Goal: Task Accomplishment & Management: Manage account settings

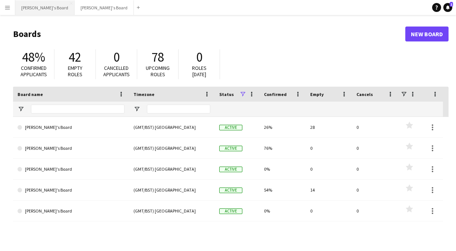
click at [47, 5] on button "[PERSON_NAME]'s Board Close" at bounding box center [44, 7] width 59 height 15
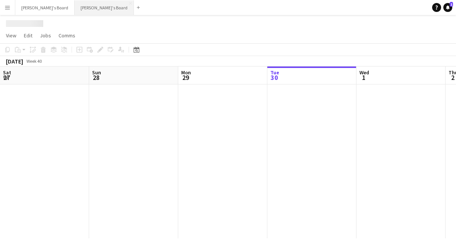
scroll to position [0, 178]
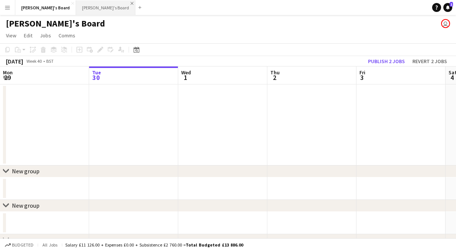
click at [131, 4] on app-icon "Close" at bounding box center [132, 3] width 3 height 3
click at [34, 11] on button "[PERSON_NAME]'s Board Close" at bounding box center [45, 7] width 61 height 15
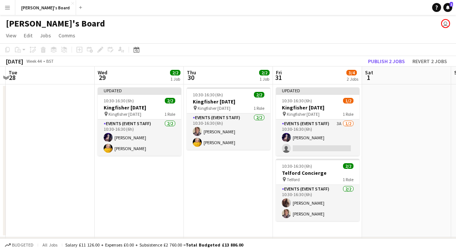
scroll to position [0, 262]
click at [45, 33] on span "Jobs" at bounding box center [45, 35] width 11 height 7
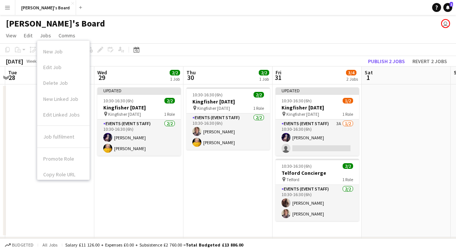
click at [109, 26] on div "[PERSON_NAME]'s Board user" at bounding box center [228, 22] width 456 height 14
click at [124, 23] on div "[PERSON_NAME]'s Board user" at bounding box center [228, 22] width 456 height 14
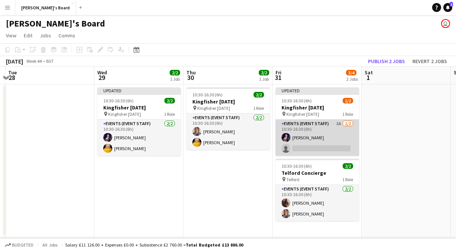
drag, startPoint x: 310, startPoint y: 139, endPoint x: 310, endPoint y: 129, distance: 10.1
click at [310, 139] on app-card-role "Events (Event Staff) 3A [DATE] 10:30-16:30 (6h) [PERSON_NAME] single-neutral-ac…" at bounding box center [318, 137] width 84 height 36
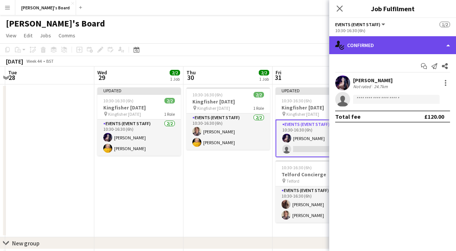
click at [382, 44] on div "single-neutral-actions-check-2 Confirmed" at bounding box center [392, 45] width 127 height 18
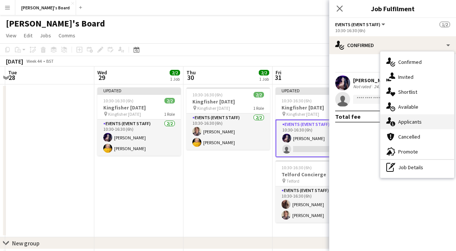
click at [410, 125] on span "Applicants" at bounding box center [410, 121] width 24 height 7
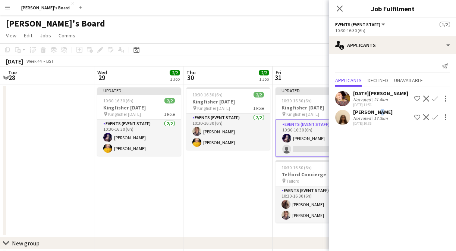
click at [373, 112] on div "[PERSON_NAME]" at bounding box center [373, 112] width 40 height 7
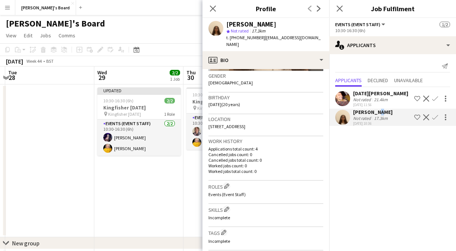
scroll to position [118, 0]
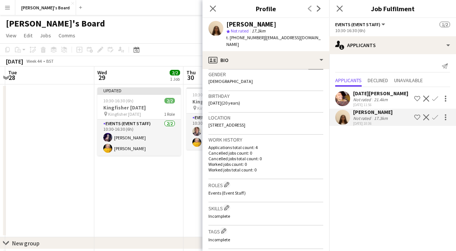
click at [369, 99] on div "Not rated" at bounding box center [362, 100] width 19 height 6
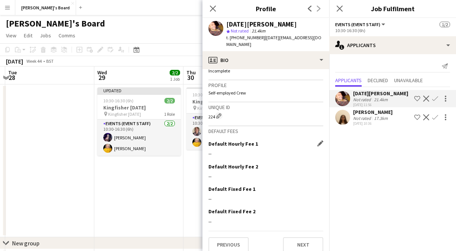
scroll to position [285, 0]
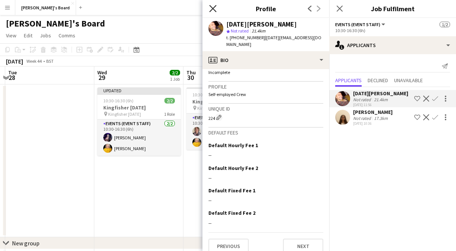
click at [212, 8] on icon "Close pop-in" at bounding box center [212, 8] width 7 height 7
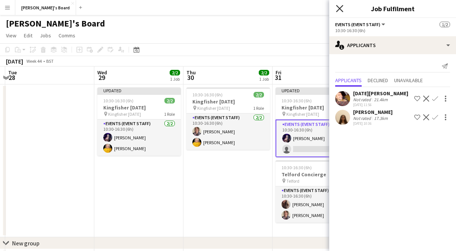
click at [343, 6] on icon at bounding box center [339, 8] width 7 height 7
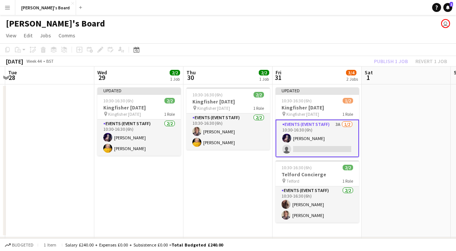
click at [225, 219] on app-date-cell "10:30-16:30 (6h) 2/2 Kingfisher [DATE] pin Kingfisher [DATE] 1 Role Events (Eve…" at bounding box center [228, 160] width 89 height 153
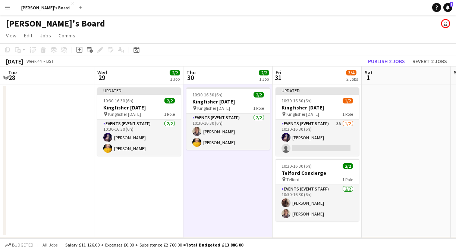
click at [407, 120] on app-date-cell at bounding box center [406, 160] width 89 height 153
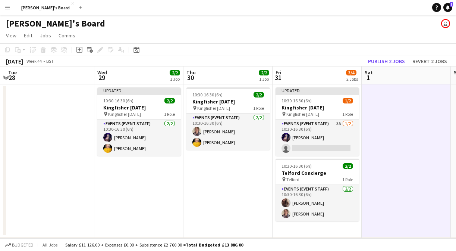
scroll to position [0, 0]
click at [427, 60] on button "Revert 2 jobs" at bounding box center [430, 61] width 41 height 10
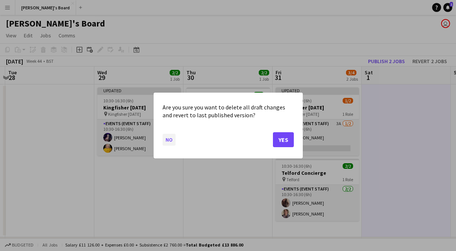
click at [167, 140] on button "No" at bounding box center [169, 140] width 13 height 12
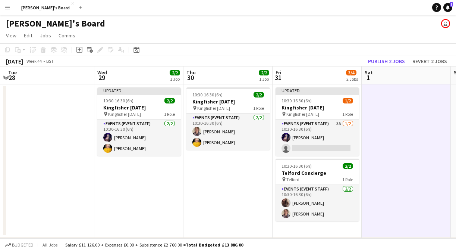
click at [179, 188] on app-date-cell "Updated 10:30-16:30 (6h) 2/2 Kingfisher [DATE] pin Kingfisher [DATE] 1 Role Eve…" at bounding box center [138, 160] width 89 height 153
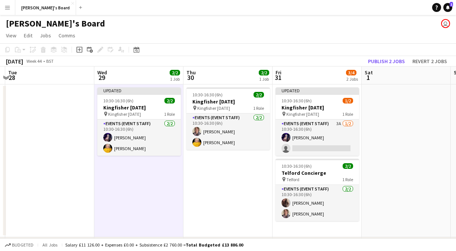
click at [418, 122] on app-date-cell at bounding box center [406, 160] width 89 height 153
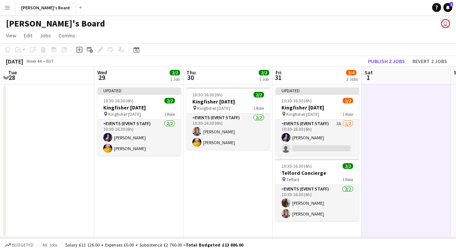
click at [44, 103] on app-date-cell at bounding box center [49, 160] width 89 height 153
